Goal: Navigation & Orientation: Find specific page/section

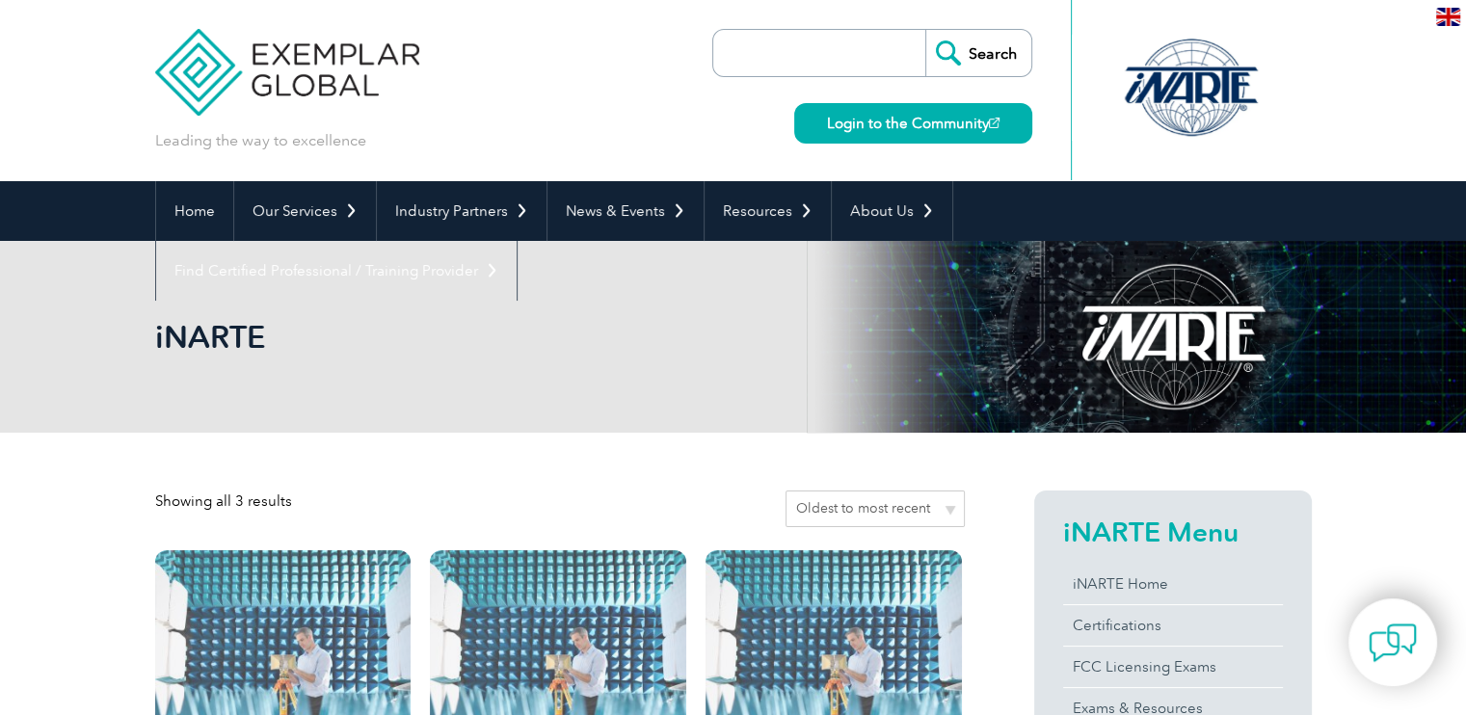
click at [897, 131] on link "Login to the Community" at bounding box center [913, 123] width 238 height 40
click at [185, 207] on link "Home" at bounding box center [194, 211] width 77 height 60
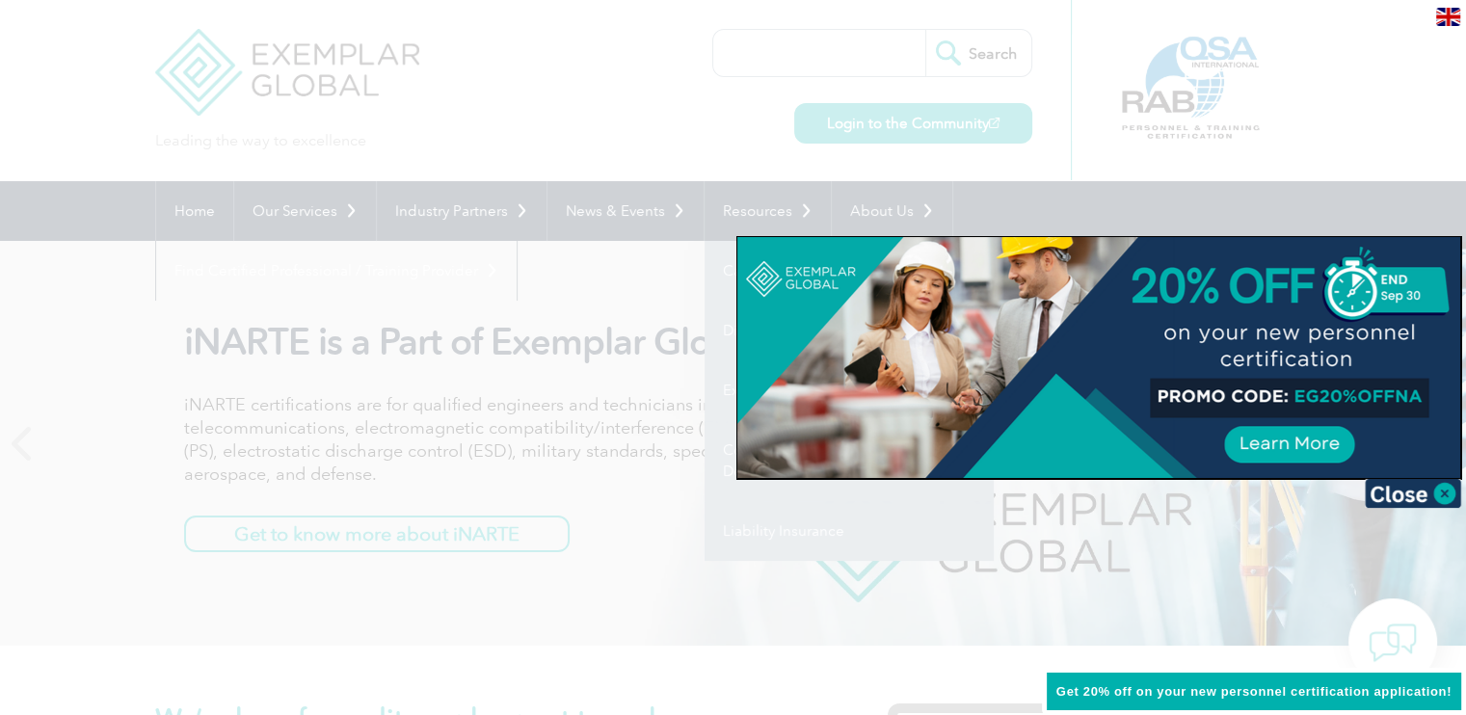
click at [736, 211] on div at bounding box center [733, 357] width 1466 height 715
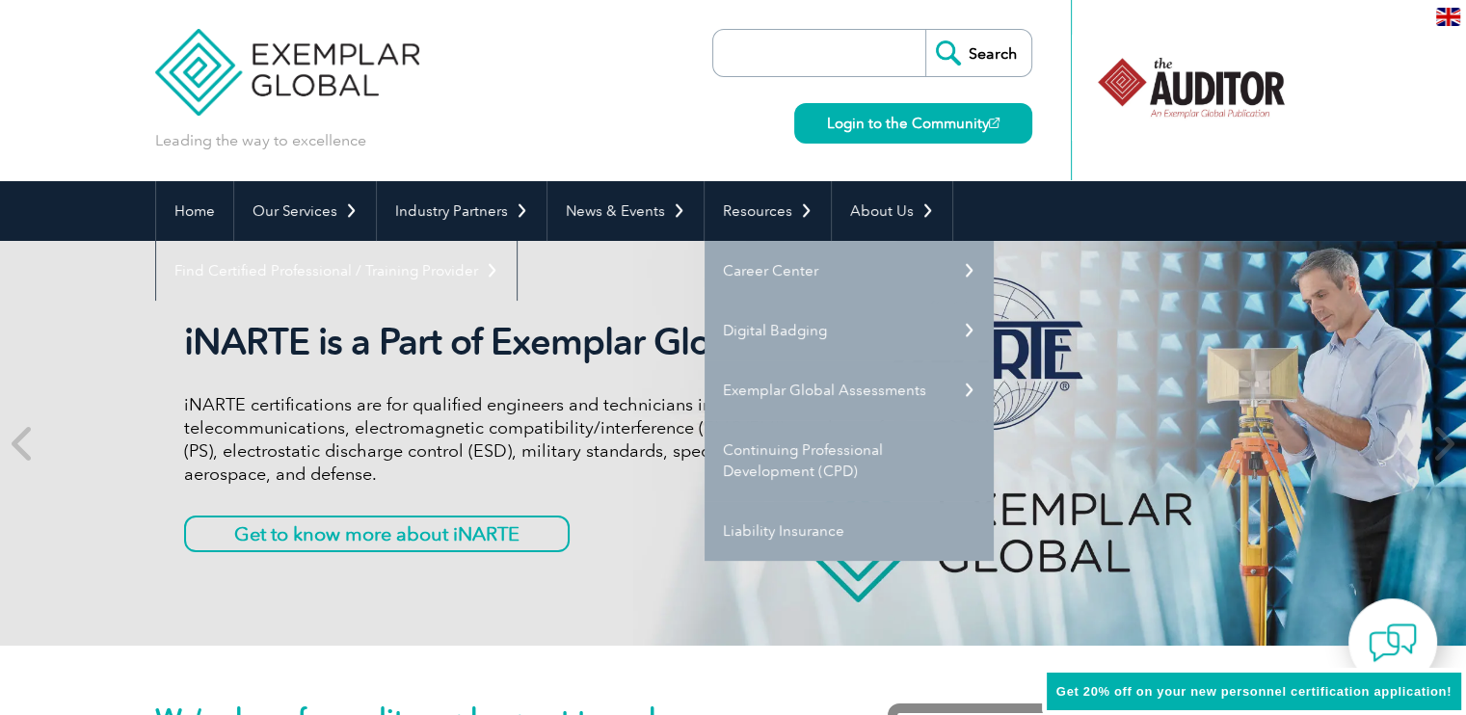
click at [752, 323] on link "Digital Badging" at bounding box center [849, 331] width 289 height 60
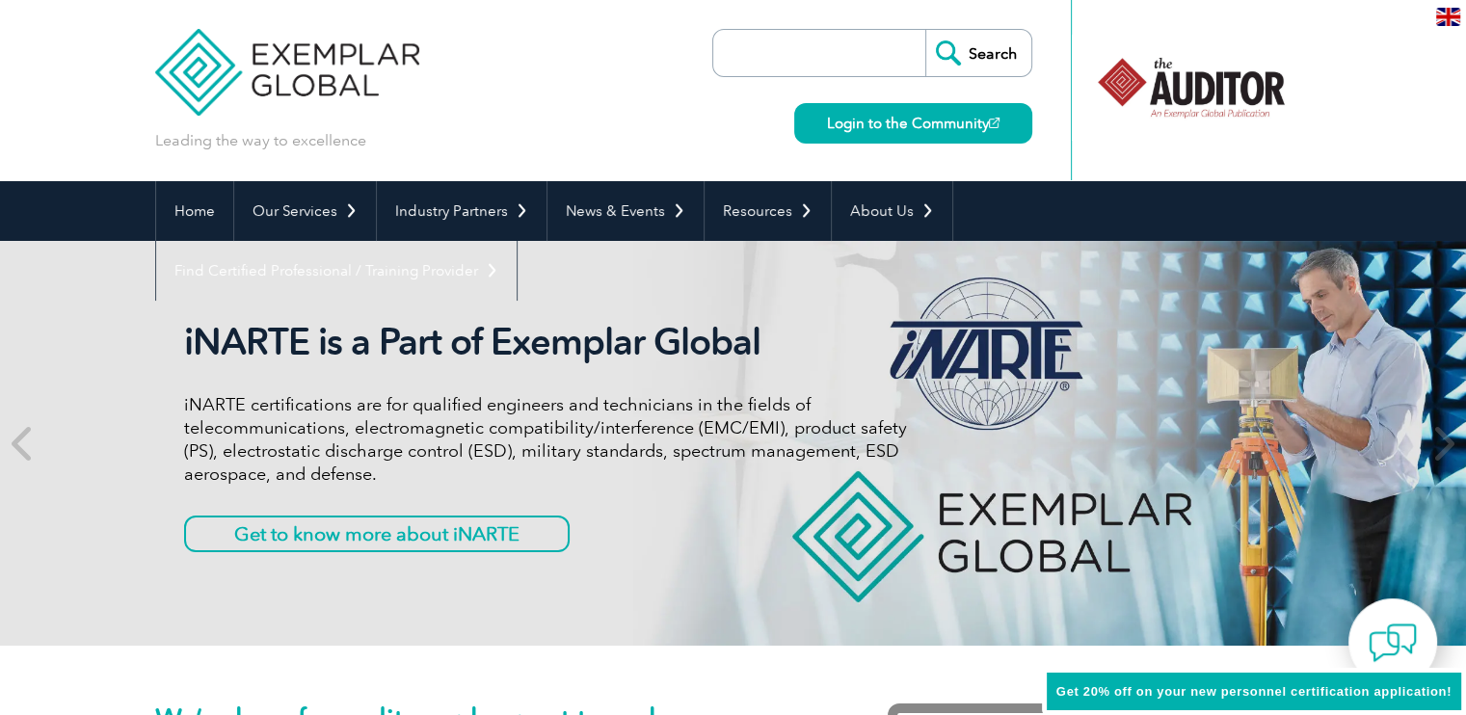
click at [0, 0] on link "Digital Badging" at bounding box center [0, 0] width 0 height 0
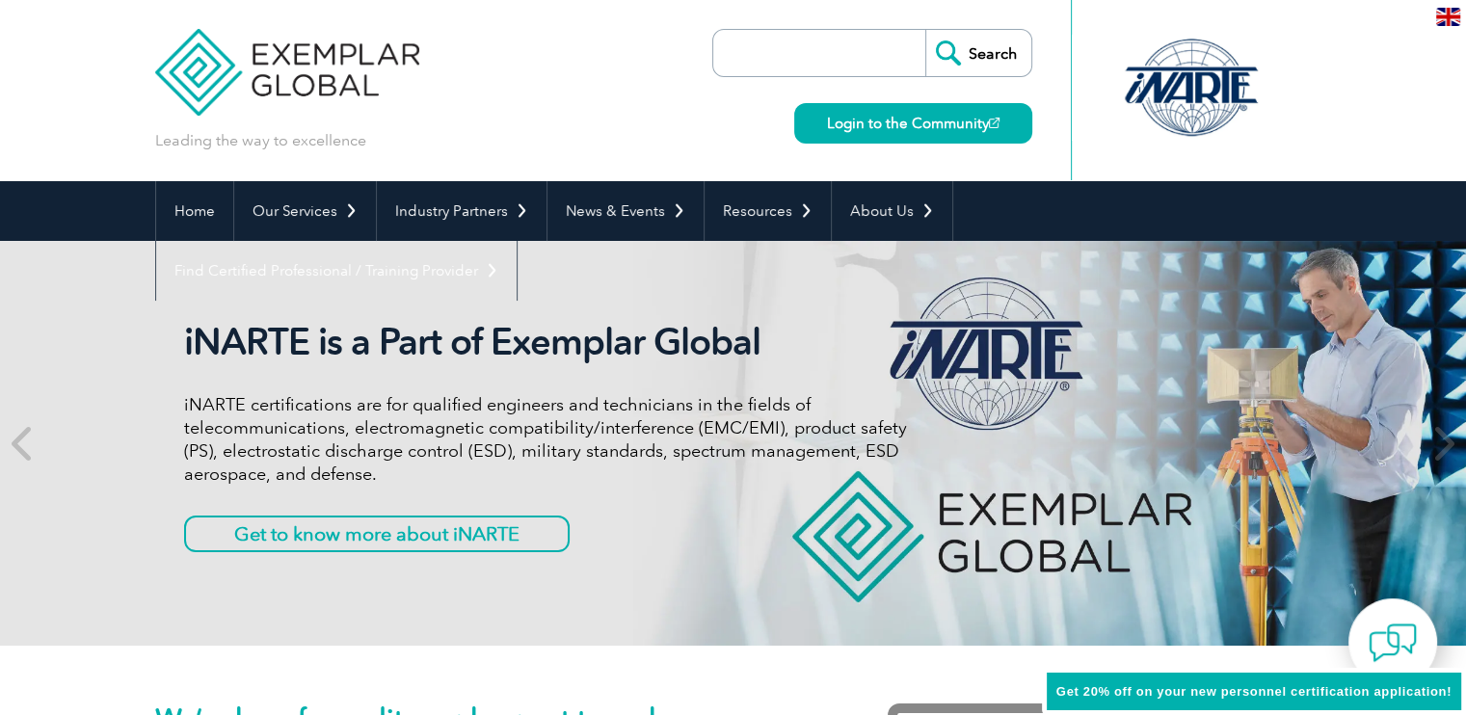
click at [0, 0] on link "Digital Badging" at bounding box center [0, 0] width 0 height 0
click at [725, 204] on link "Resources" at bounding box center [768, 211] width 126 height 60
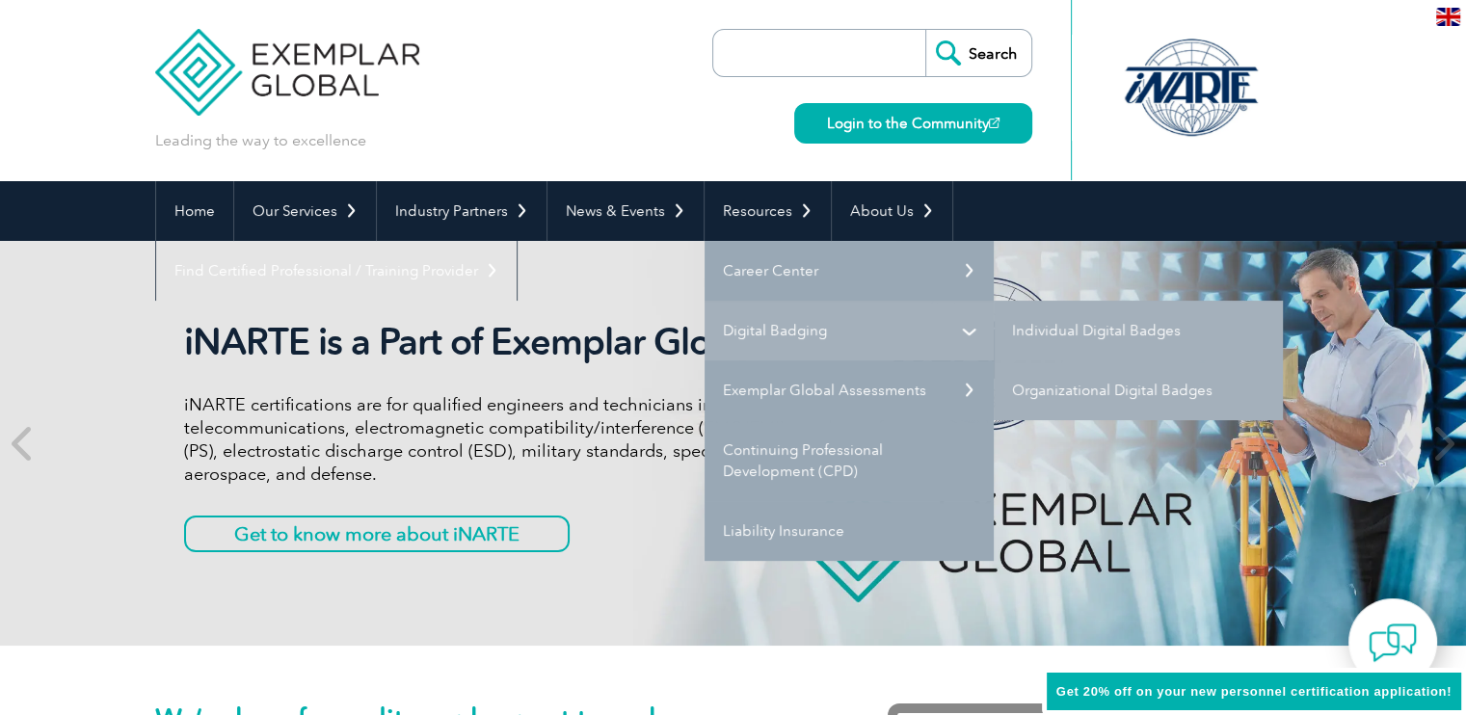
click at [742, 325] on link "Digital Badging" at bounding box center [849, 331] width 289 height 60
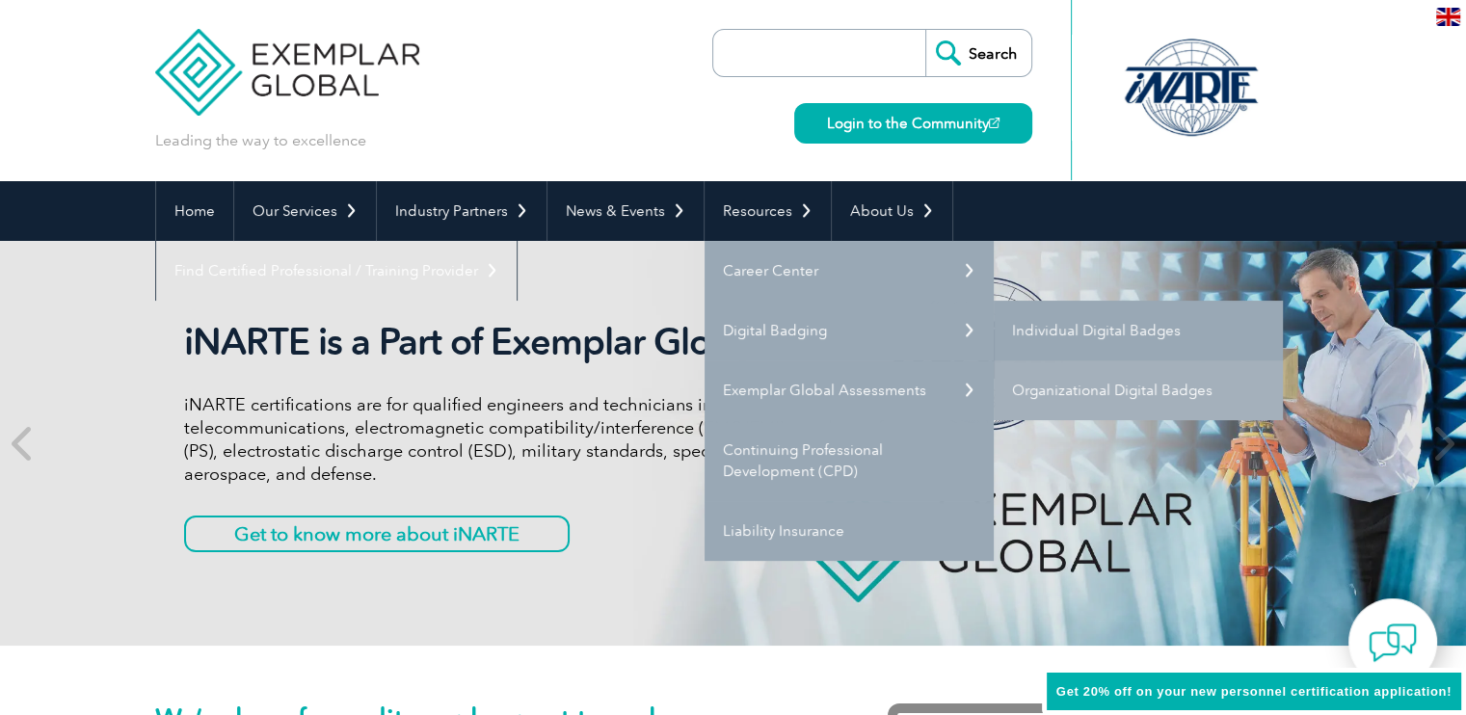
click at [1062, 338] on link "Individual Digital Badges" at bounding box center [1138, 331] width 289 height 60
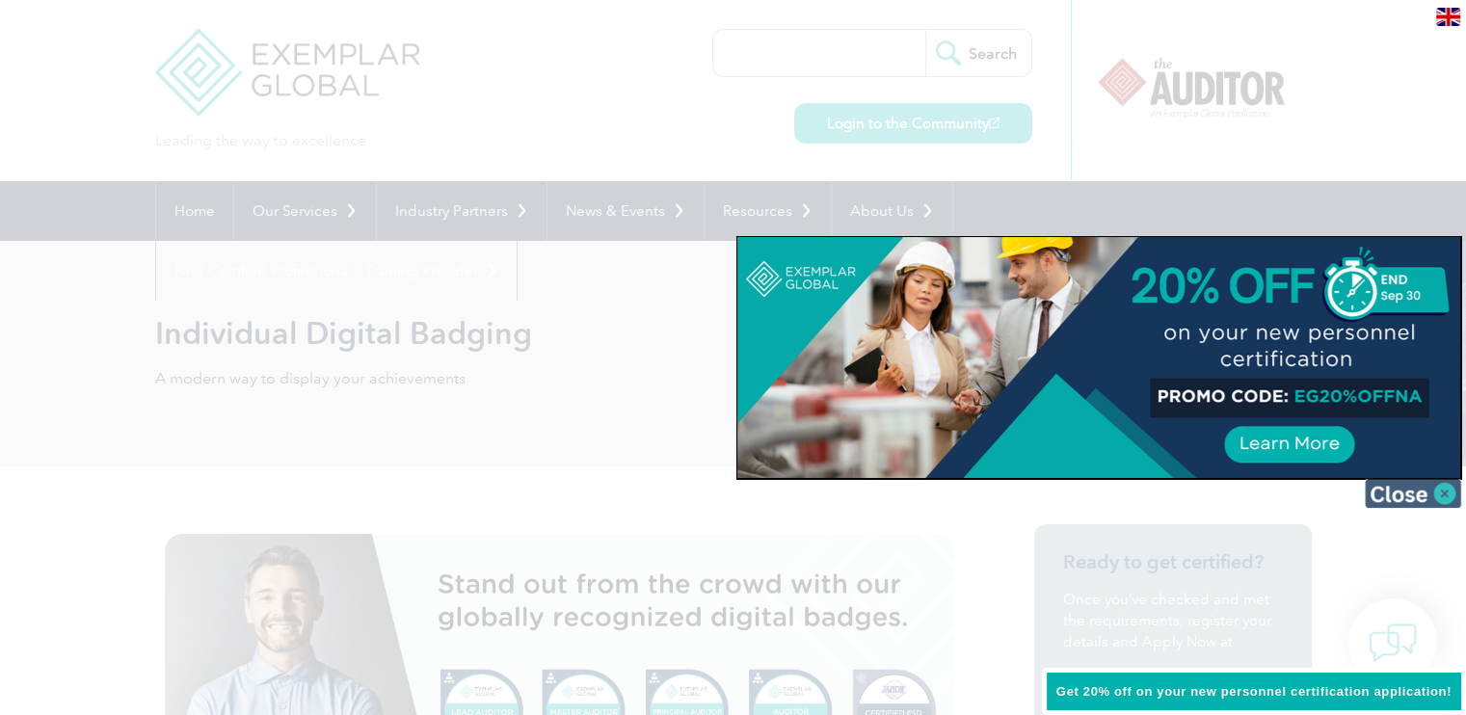
click at [1440, 490] on img at bounding box center [1413, 493] width 96 height 29
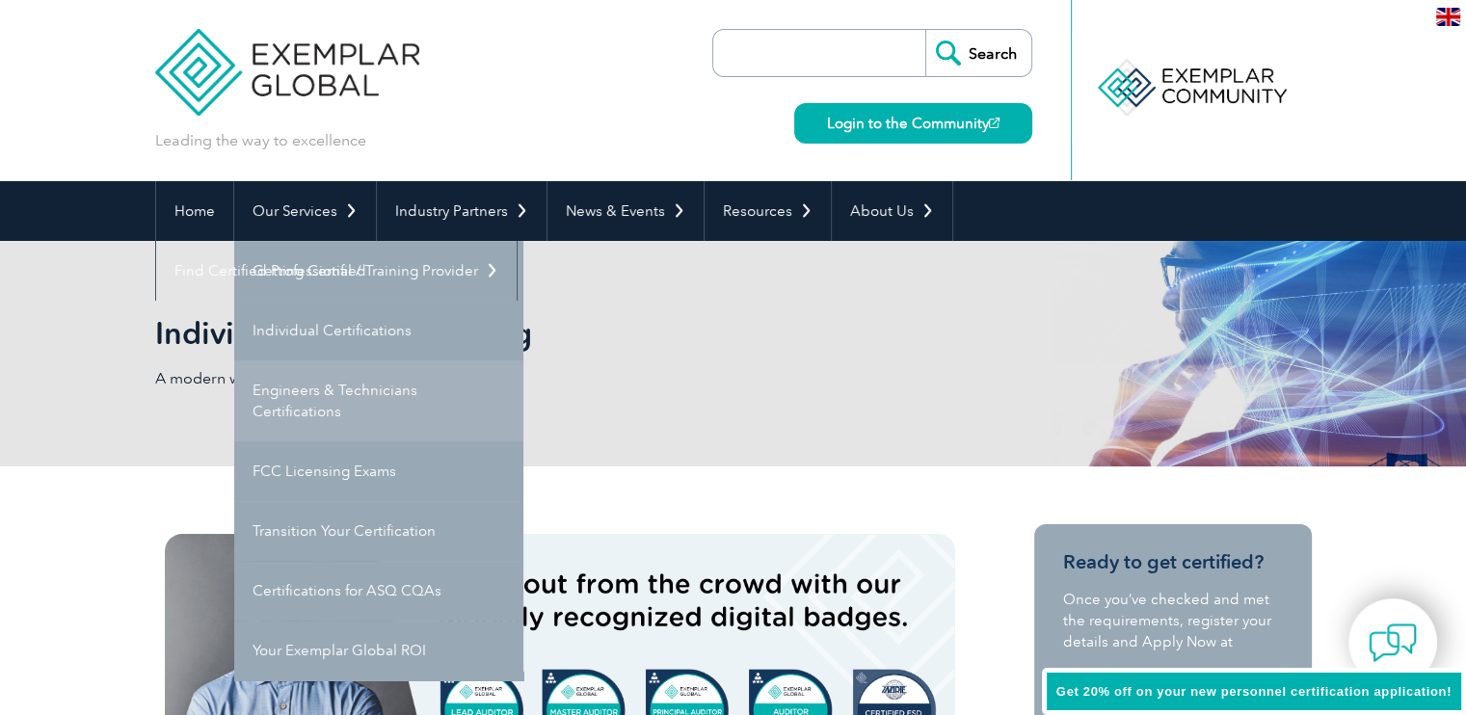
click at [331, 388] on link "Engineers & Technicians Certifications" at bounding box center [378, 401] width 289 height 81
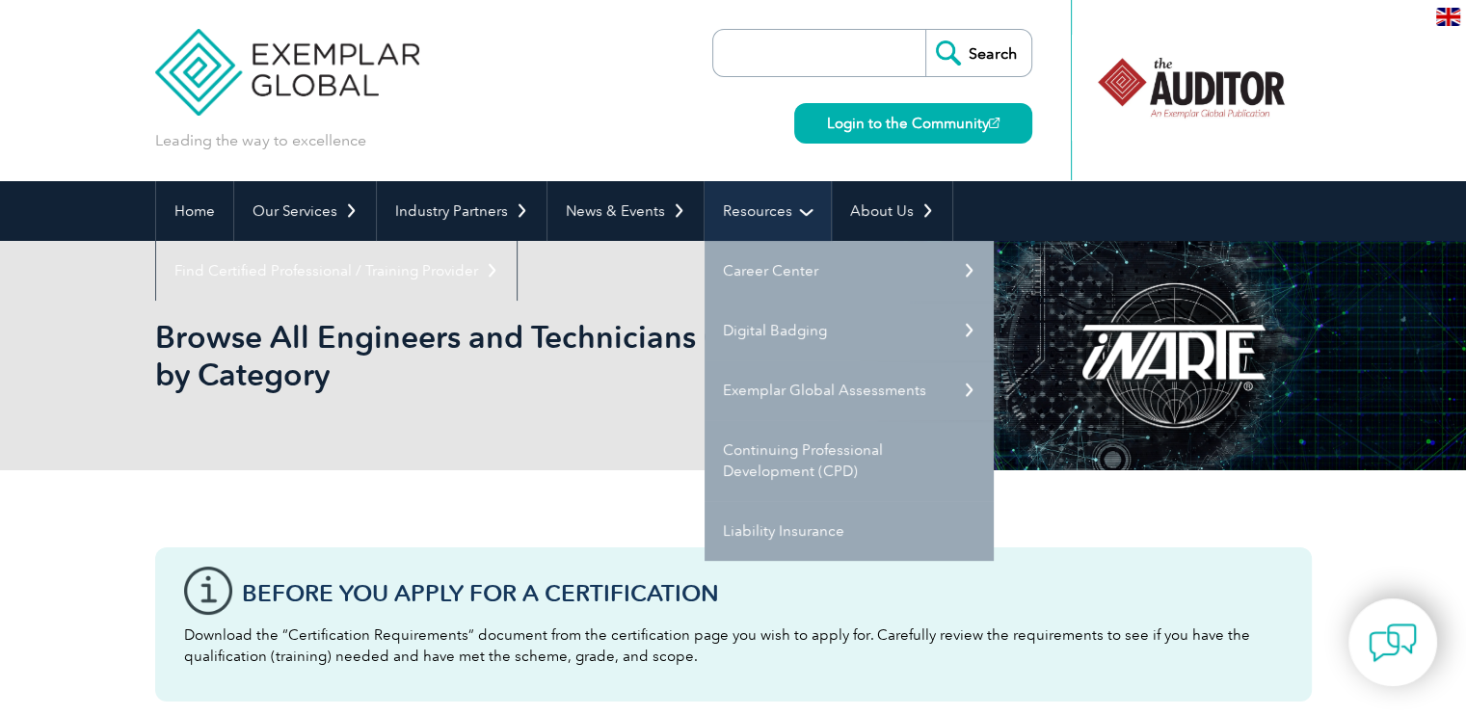
click at [737, 221] on link "Resources" at bounding box center [768, 211] width 126 height 60
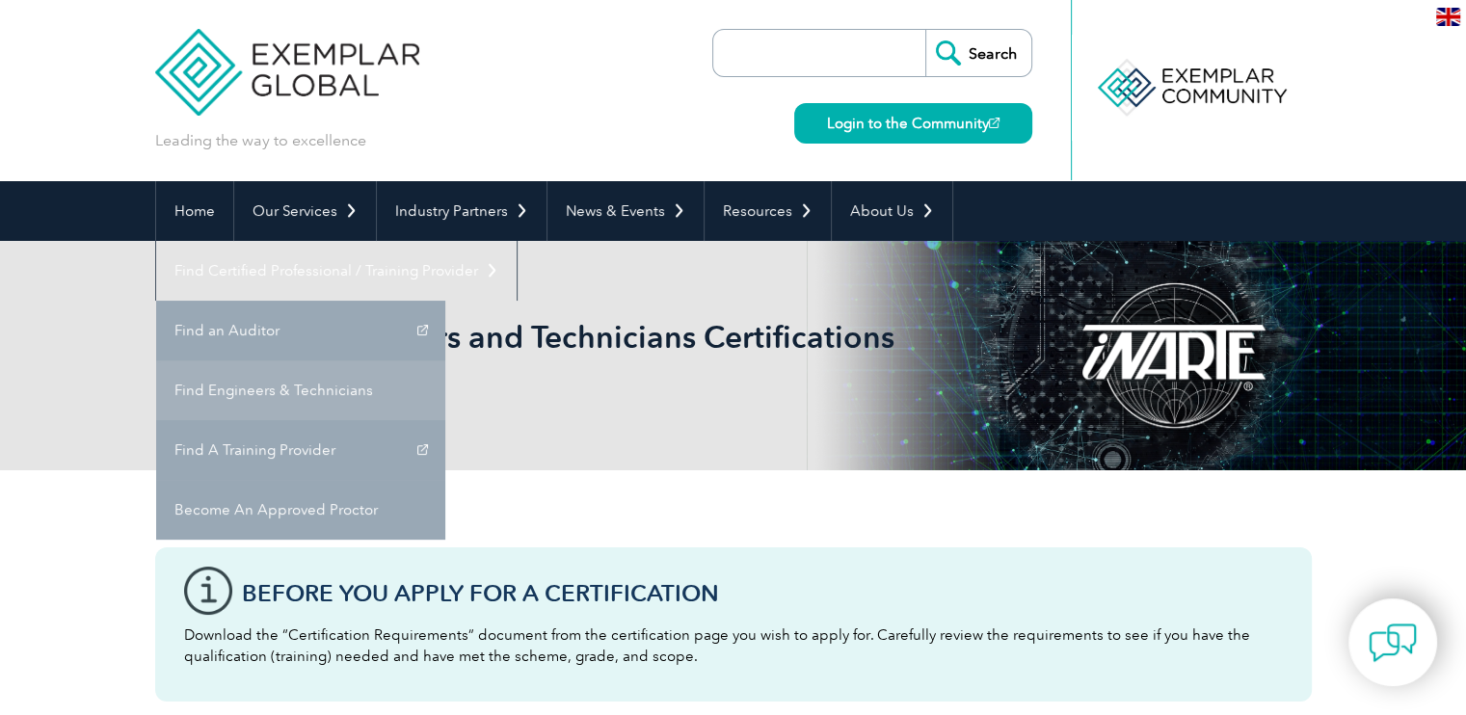
click at [445, 361] on link "Find Engineers & Technicians" at bounding box center [300, 391] width 289 height 60
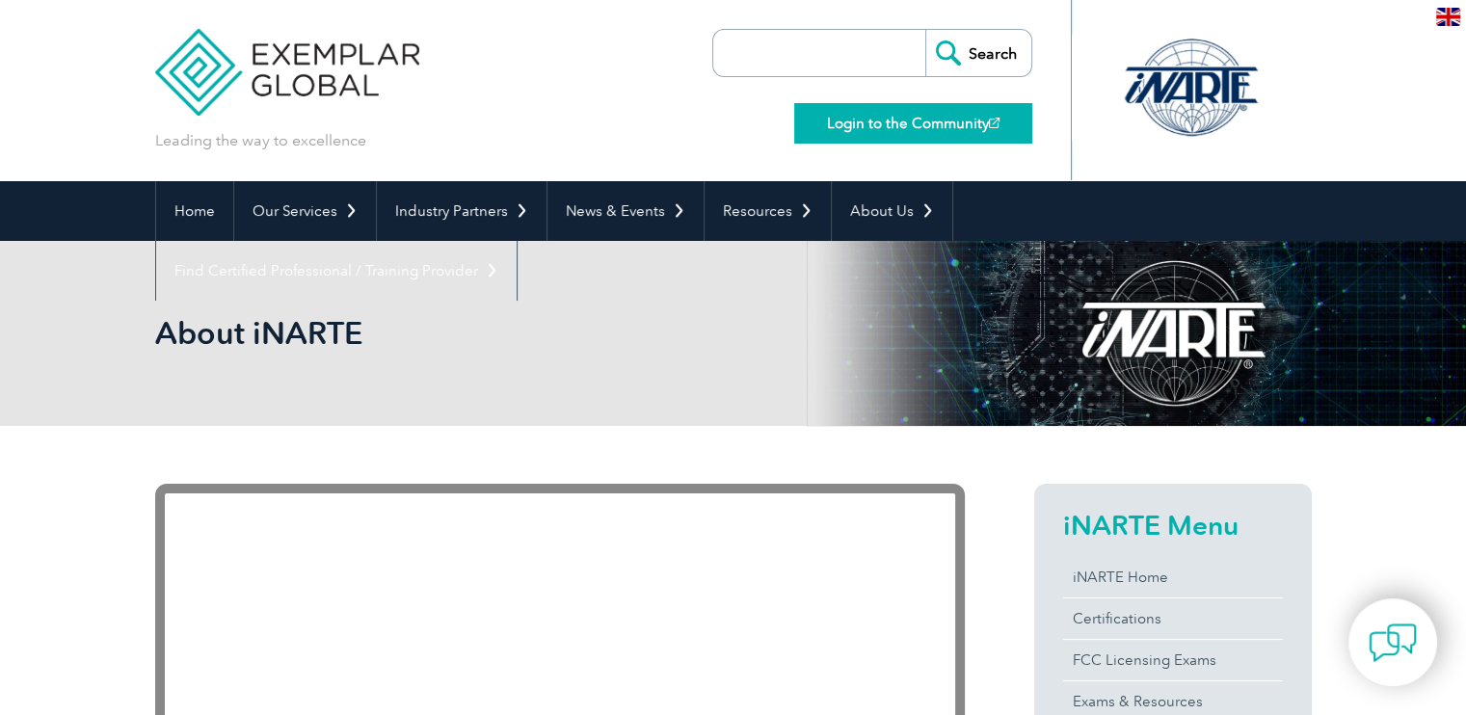
click at [924, 124] on link "Login to the Community" at bounding box center [913, 123] width 238 height 40
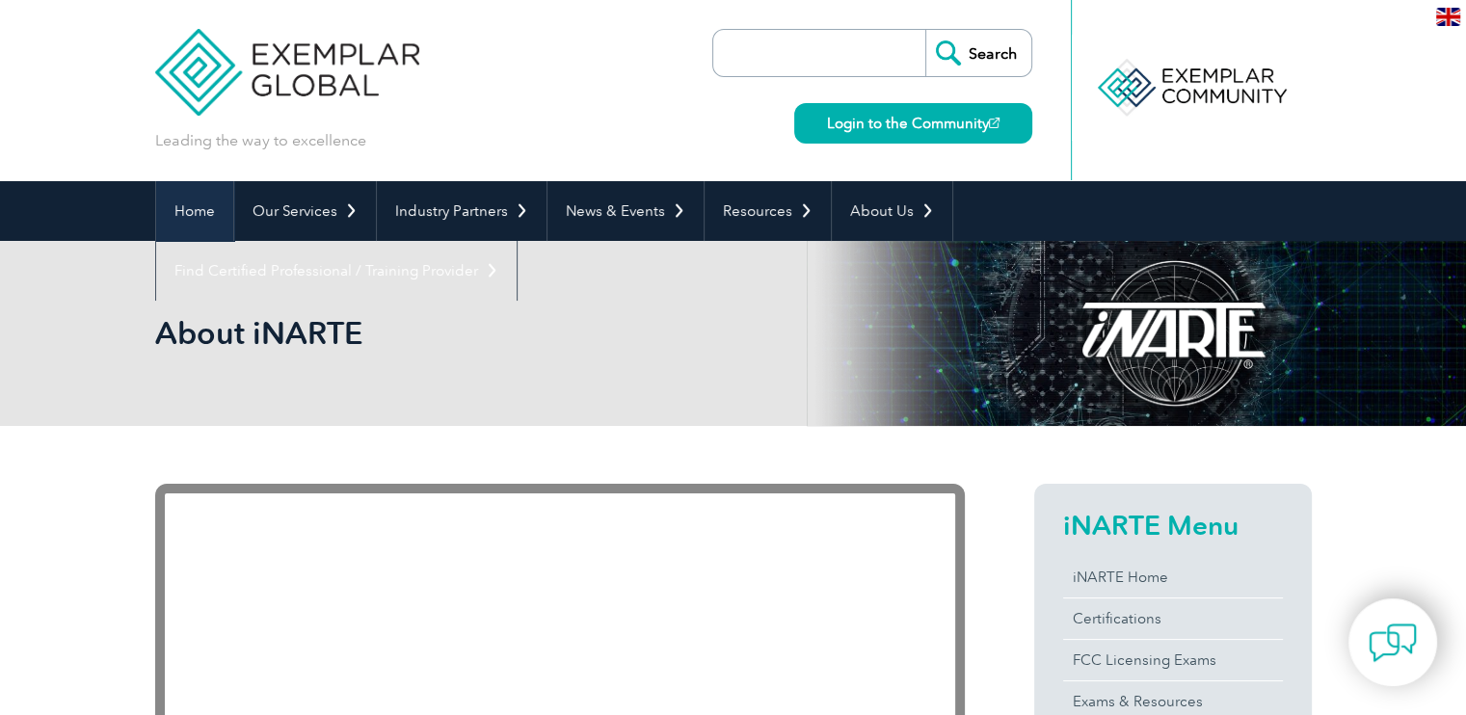
click at [200, 210] on link "Home" at bounding box center [194, 211] width 77 height 60
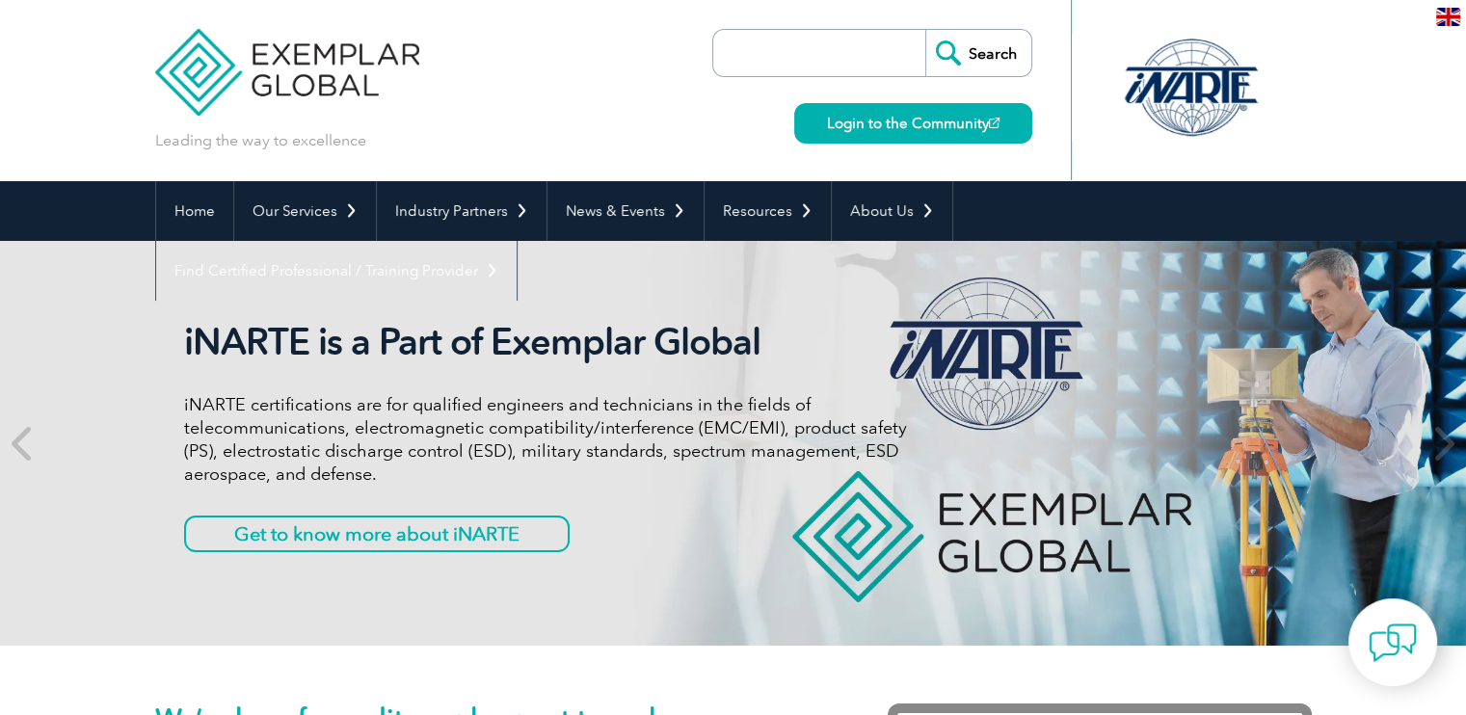
click at [1168, 91] on div at bounding box center [1191, 88] width 192 height 106
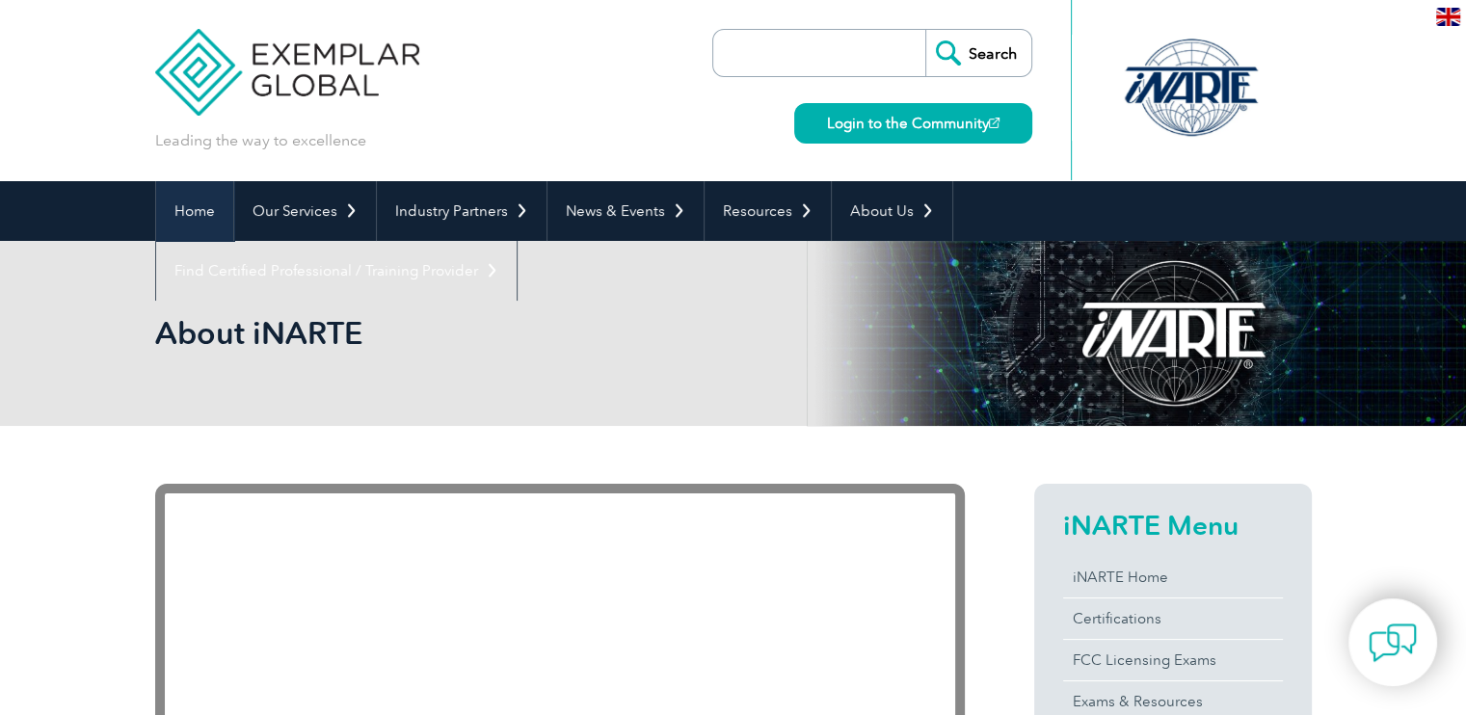
click at [174, 200] on link "Home" at bounding box center [194, 211] width 77 height 60
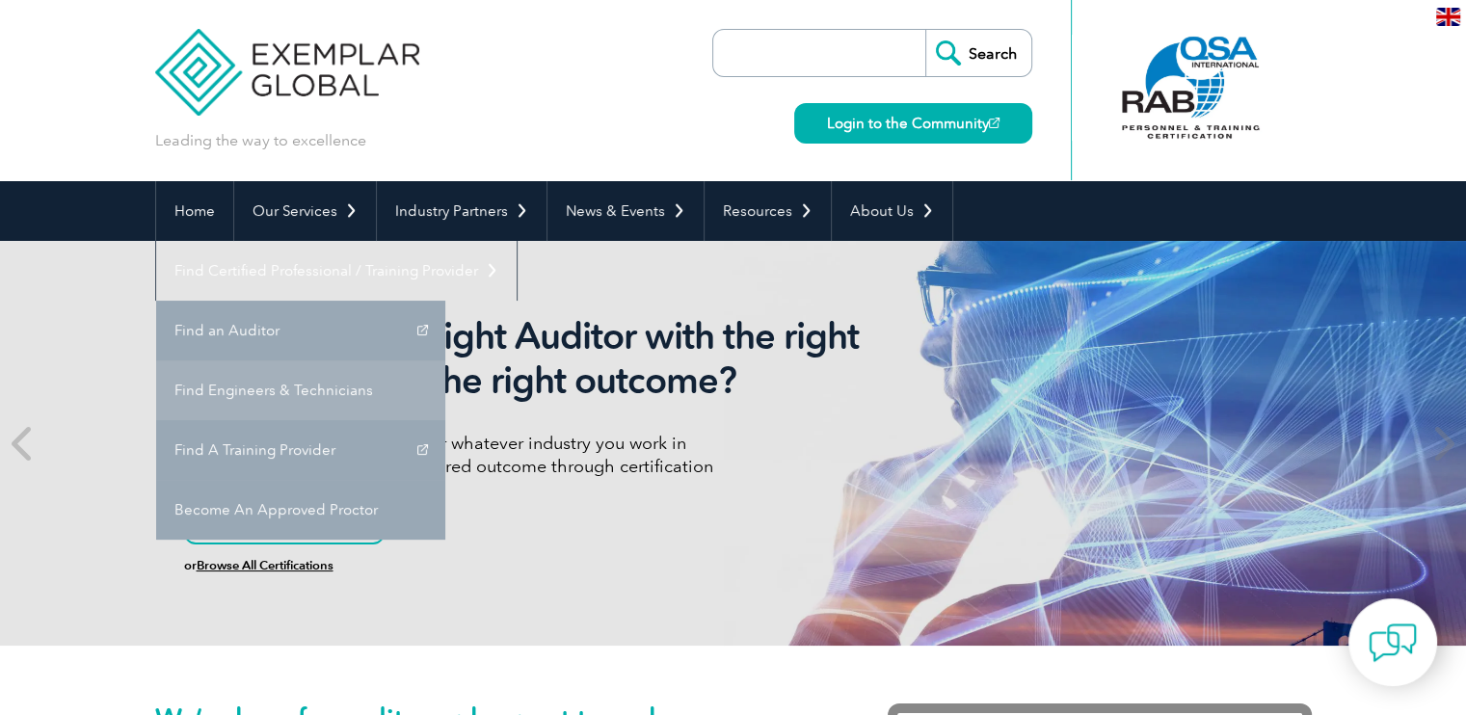
click at [445, 361] on link "Find Engineers & Technicians" at bounding box center [300, 391] width 289 height 60
